Goal: Task Accomplishment & Management: Manage account settings

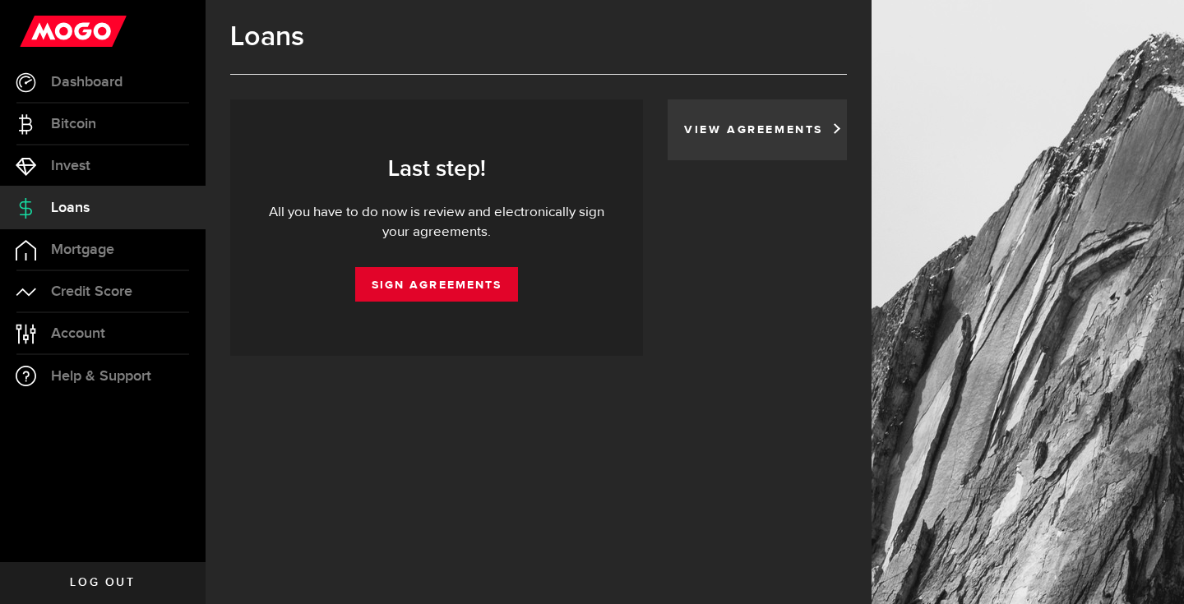
click at [471, 289] on link "Sign Agreements" at bounding box center [436, 284] width 163 height 35
click at [502, 283] on link "Sign Agreements" at bounding box center [436, 284] width 163 height 35
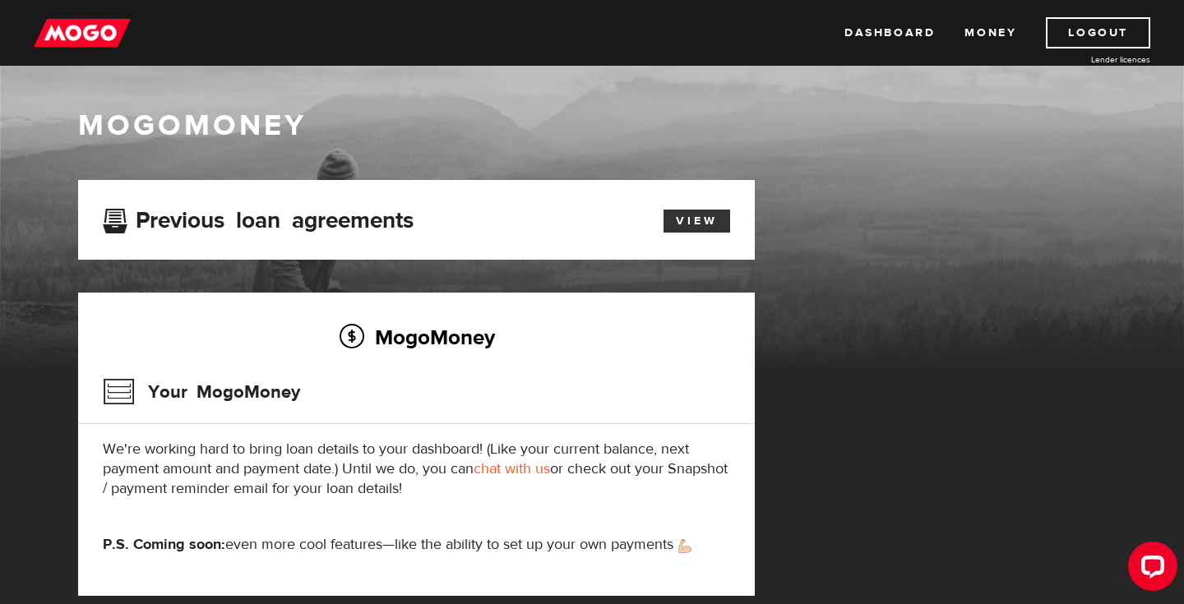
click at [705, 217] on link "View" at bounding box center [697, 221] width 67 height 23
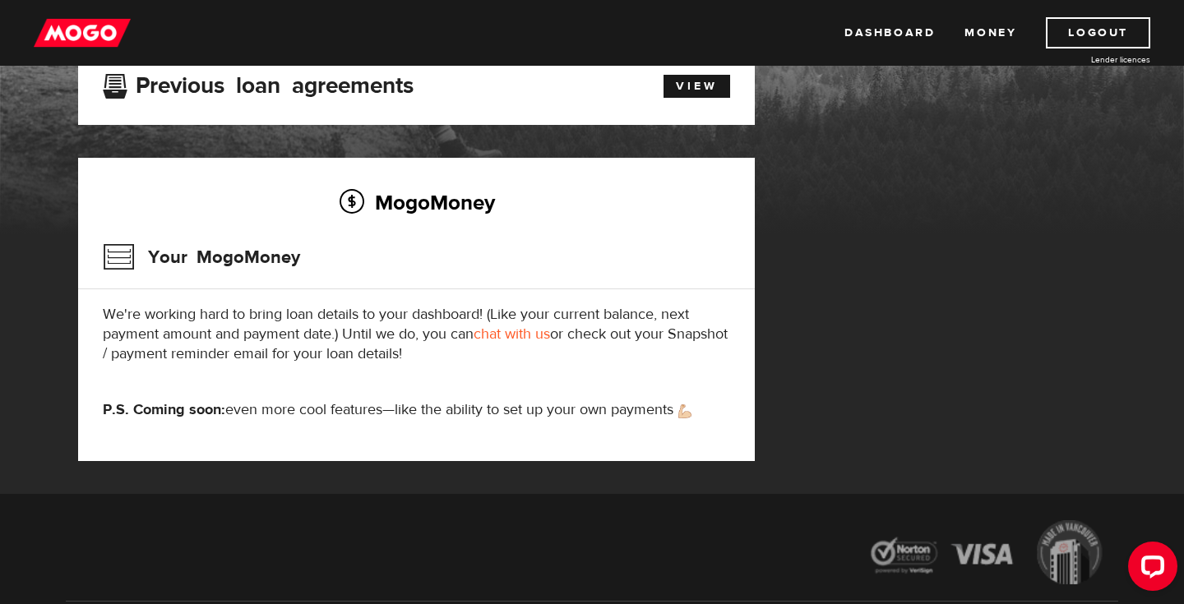
scroll to position [138, 0]
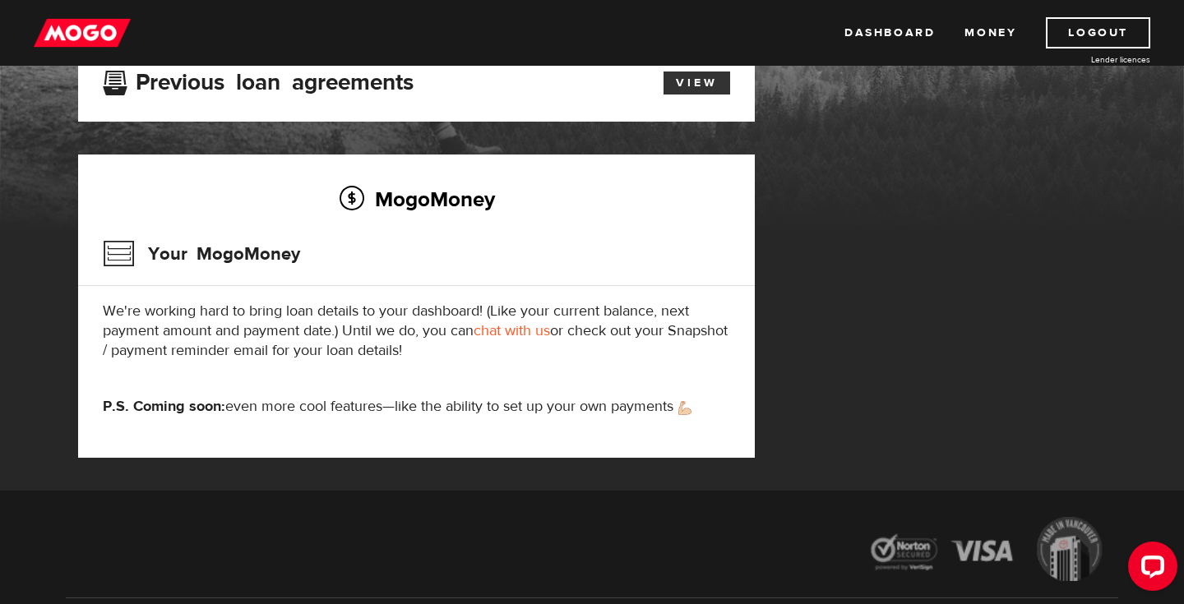
click at [718, 83] on link "View" at bounding box center [697, 83] width 67 height 23
